Goal: Task Accomplishment & Management: Complete application form

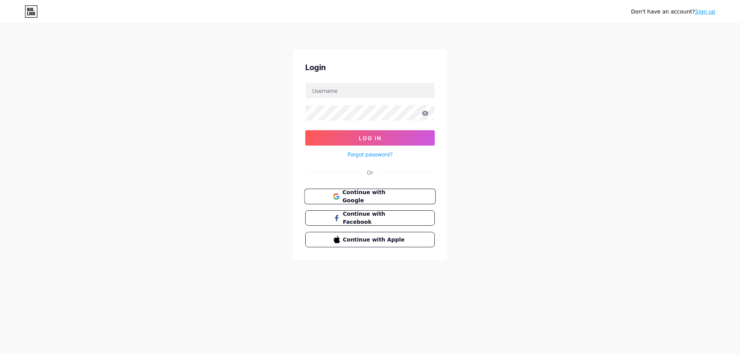
click at [345, 202] on button "Continue with Google" at bounding box center [369, 197] width 131 height 16
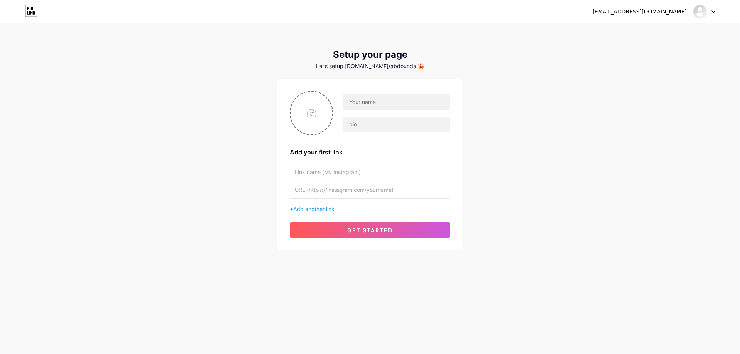
click at [488, 150] on div "abdoundashi8@gmail.com Dashboard Logout Setup your page Let’s setup bio.link/ab…" at bounding box center [370, 137] width 740 height 275
click at [715, 11] on icon at bounding box center [714, 11] width 4 height 3
click at [644, 30] on link "Dashboard" at bounding box center [668, 31] width 96 height 21
click at [329, 172] on input "text" at bounding box center [370, 171] width 150 height 17
click at [324, 195] on input "text" at bounding box center [370, 189] width 150 height 17
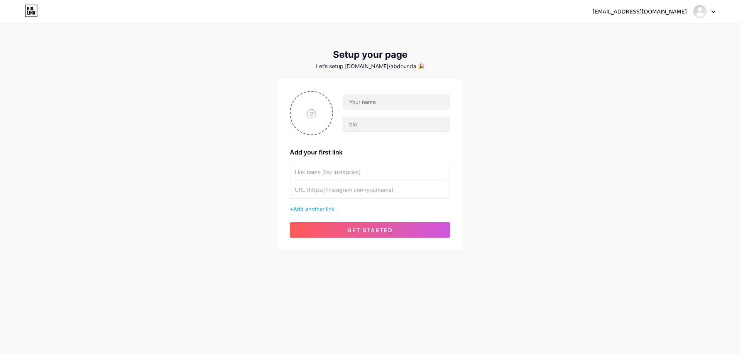
click at [329, 174] on input "text" at bounding box center [370, 171] width 150 height 17
click at [361, 123] on input "text" at bounding box center [396, 124] width 107 height 15
click at [348, 228] on span "get started" at bounding box center [369, 230] width 45 height 7
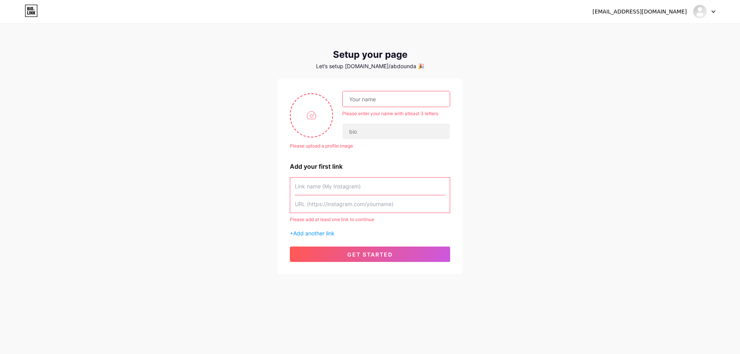
click at [366, 101] on input "text" at bounding box center [396, 98] width 107 height 15
click at [489, 100] on div "abdoundashi8@gmail.com Dashboard Logout Setup your page Let’s setup bio.link/ab…" at bounding box center [370, 149] width 740 height 299
click at [256, 94] on div "abdoundashi8@gmail.com Dashboard Logout Setup your page Let’s setup bio.link/ab…" at bounding box center [370, 149] width 740 height 299
